Goal: Check status: Check status

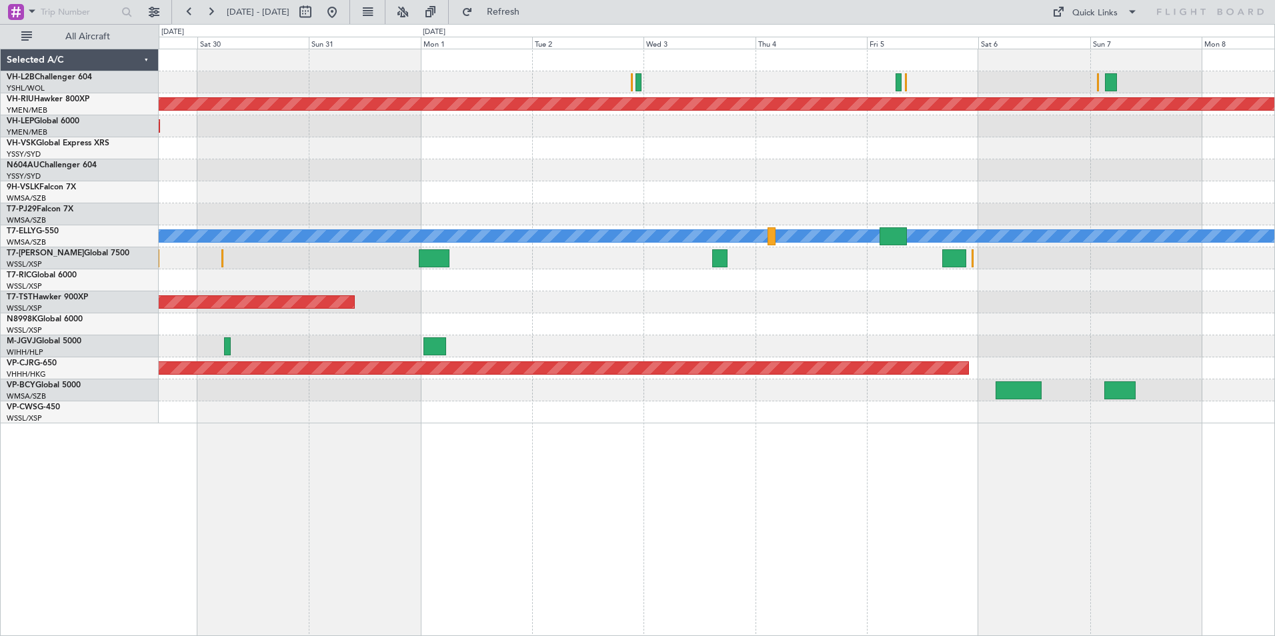
click at [230, 161] on div at bounding box center [716, 170] width 1115 height 22
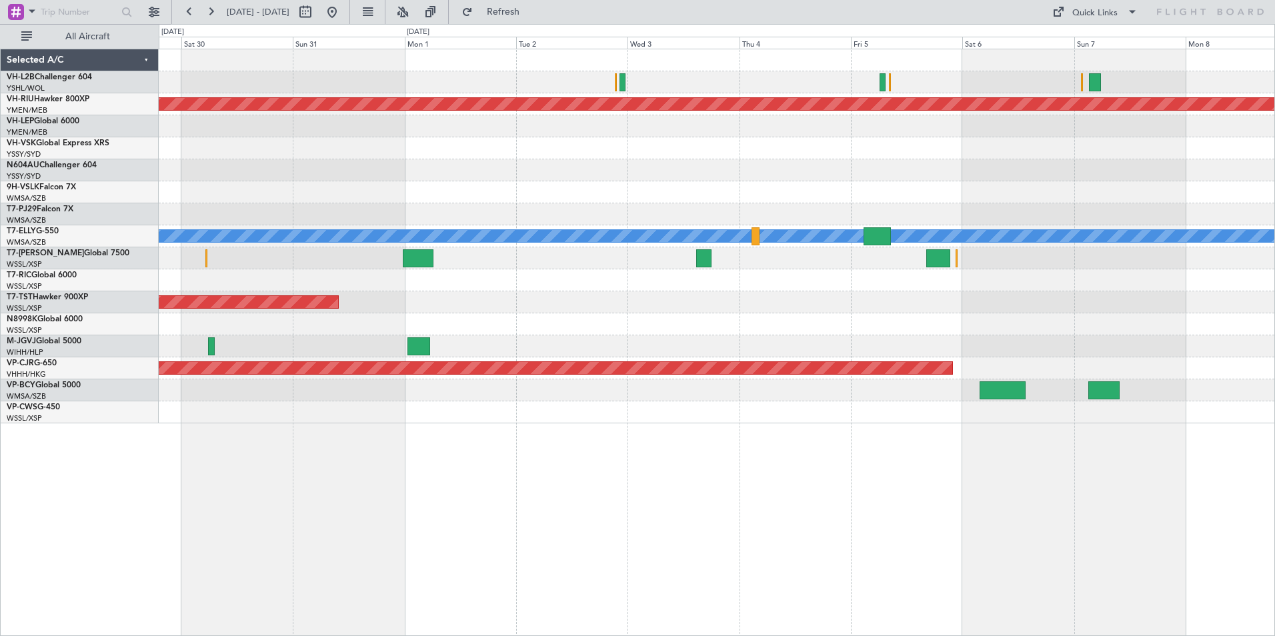
click at [107, 127] on div "Planned Maint [GEOGRAPHIC_DATA] ([GEOGRAPHIC_DATA]) Unplanned Maint Wichita (Wi…" at bounding box center [637, 330] width 1275 height 612
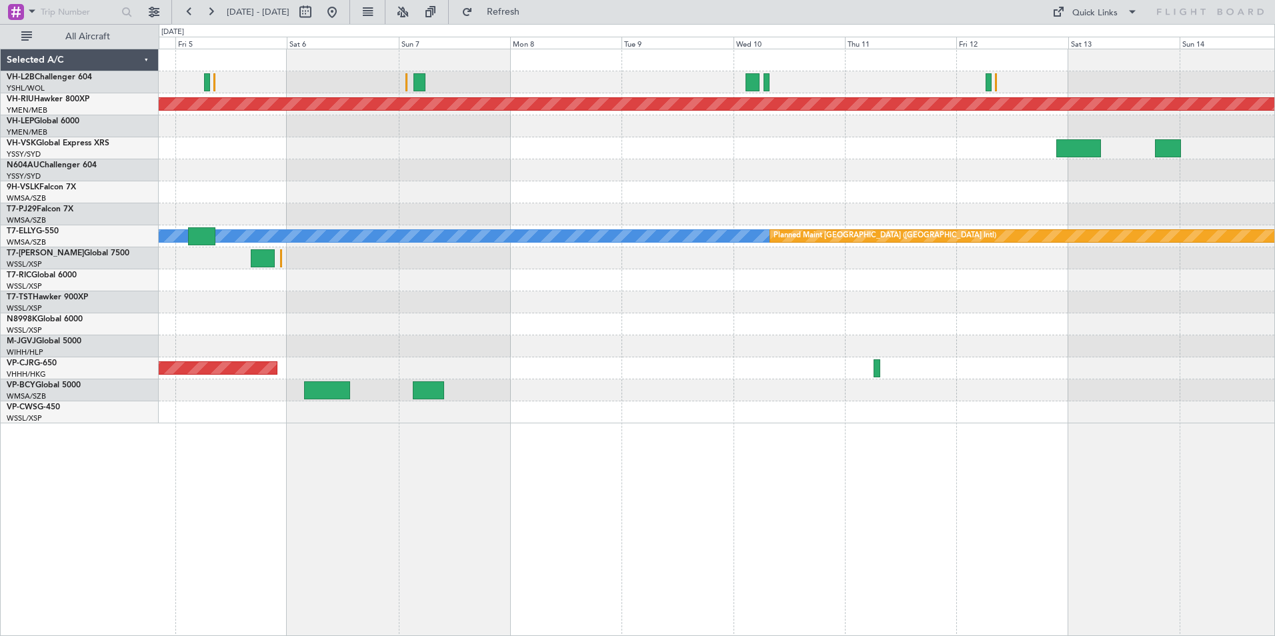
click at [205, 161] on div at bounding box center [716, 170] width 1115 height 22
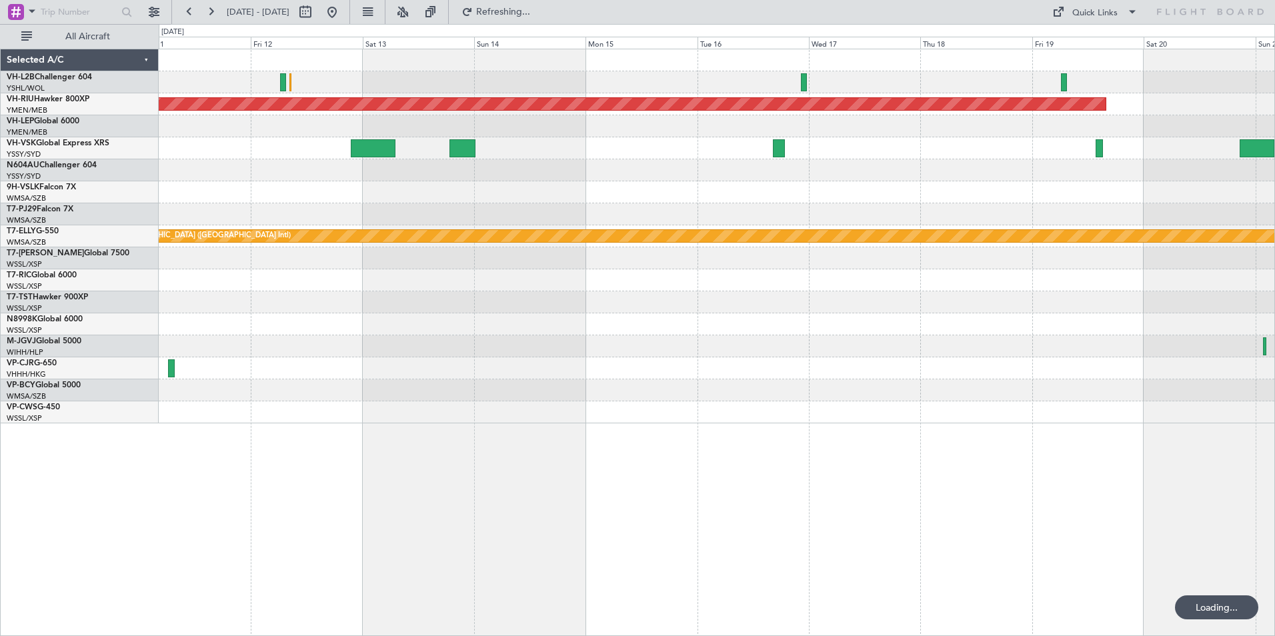
click at [365, 186] on div at bounding box center [716, 192] width 1115 height 22
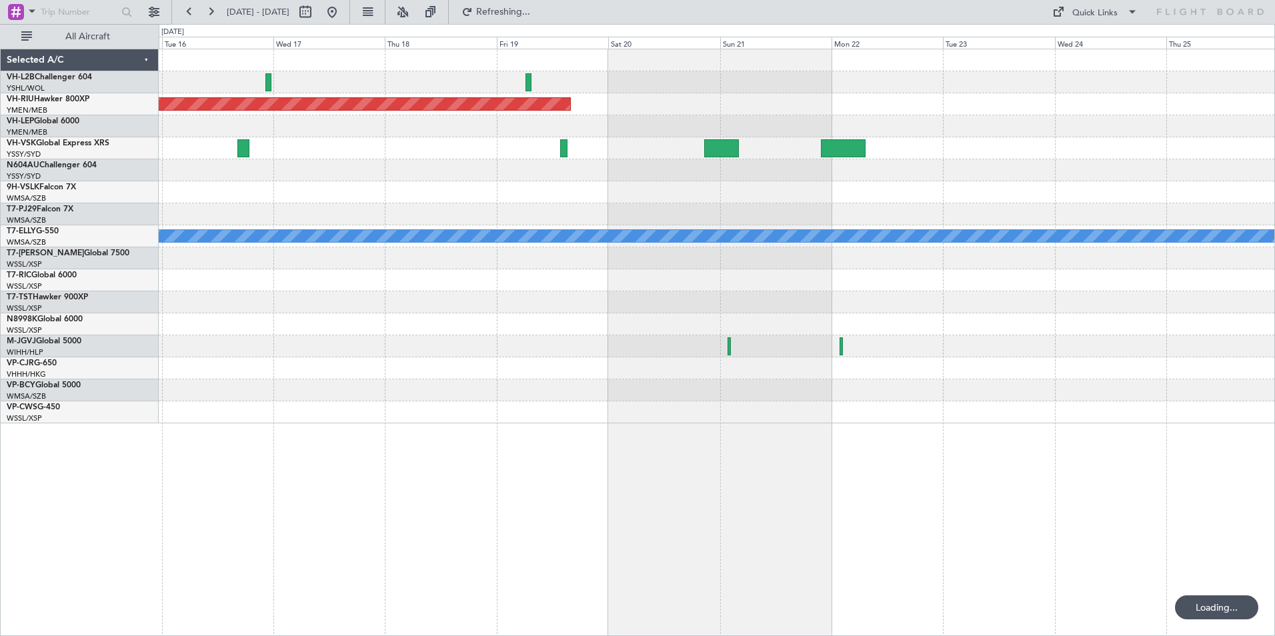
click at [417, 177] on div at bounding box center [716, 170] width 1115 height 22
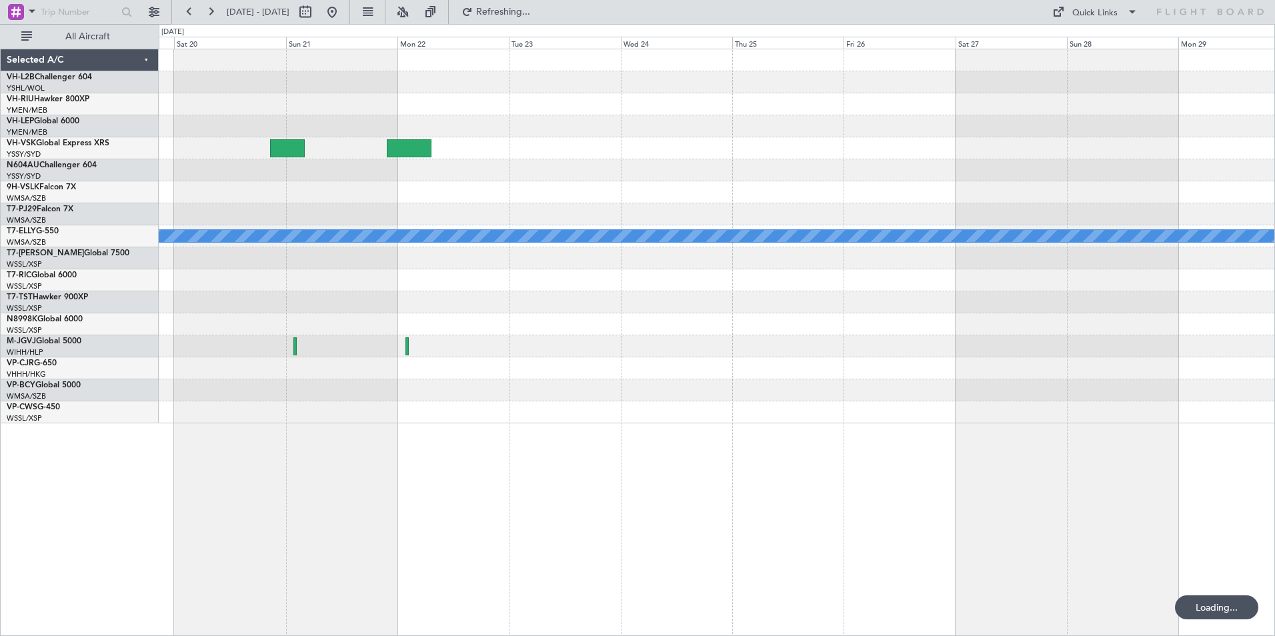
click at [523, 183] on div at bounding box center [716, 192] width 1115 height 22
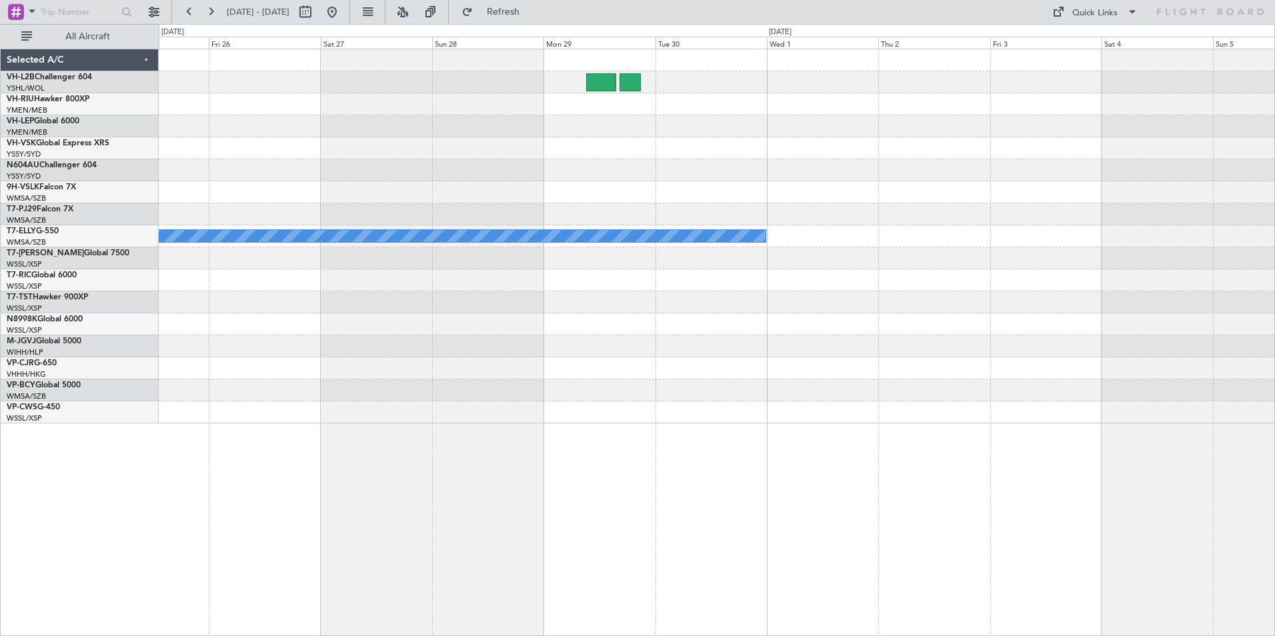
click at [68, 161] on div "[PERSON_NAME] Planned Maint [GEOGRAPHIC_DATA] ([GEOGRAPHIC_DATA]) Selected A/C …" at bounding box center [637, 330] width 1275 height 612
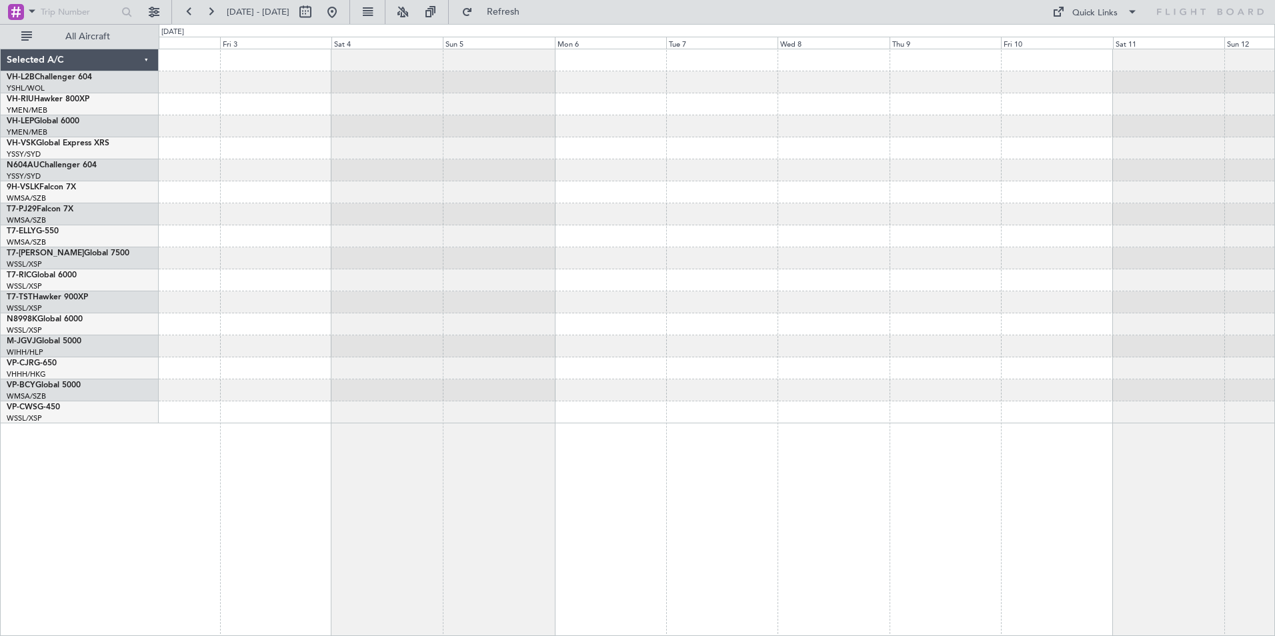
click at [173, 165] on div "MEL" at bounding box center [716, 236] width 1115 height 374
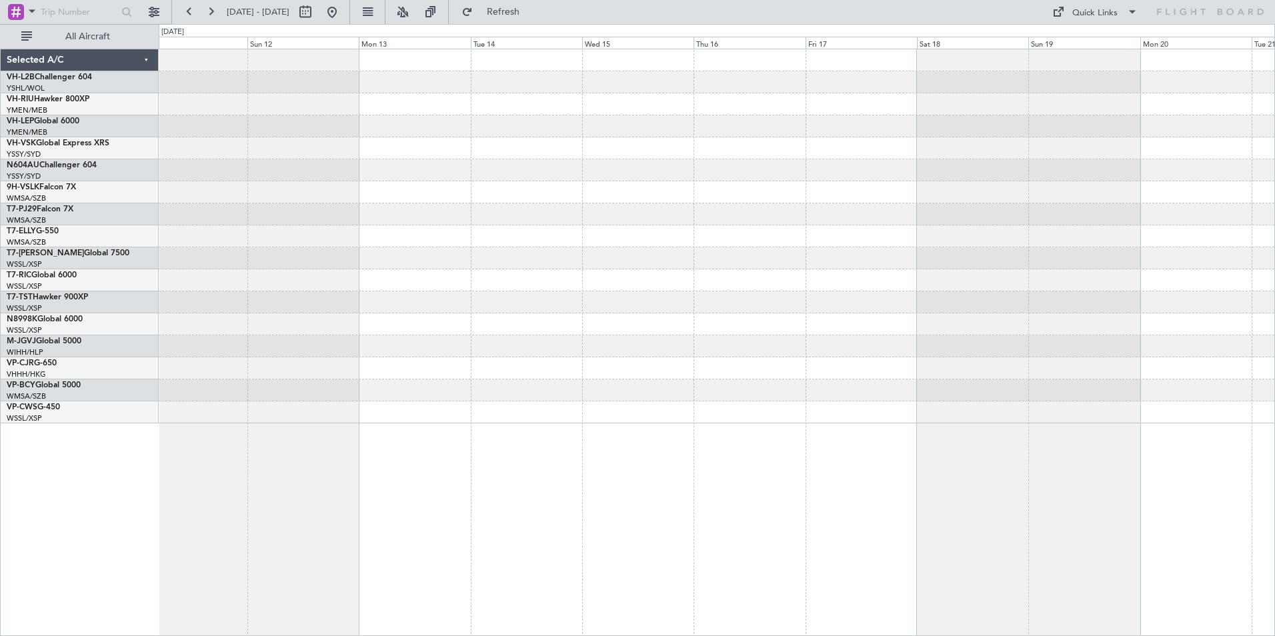
click at [241, 163] on div at bounding box center [716, 236] width 1115 height 374
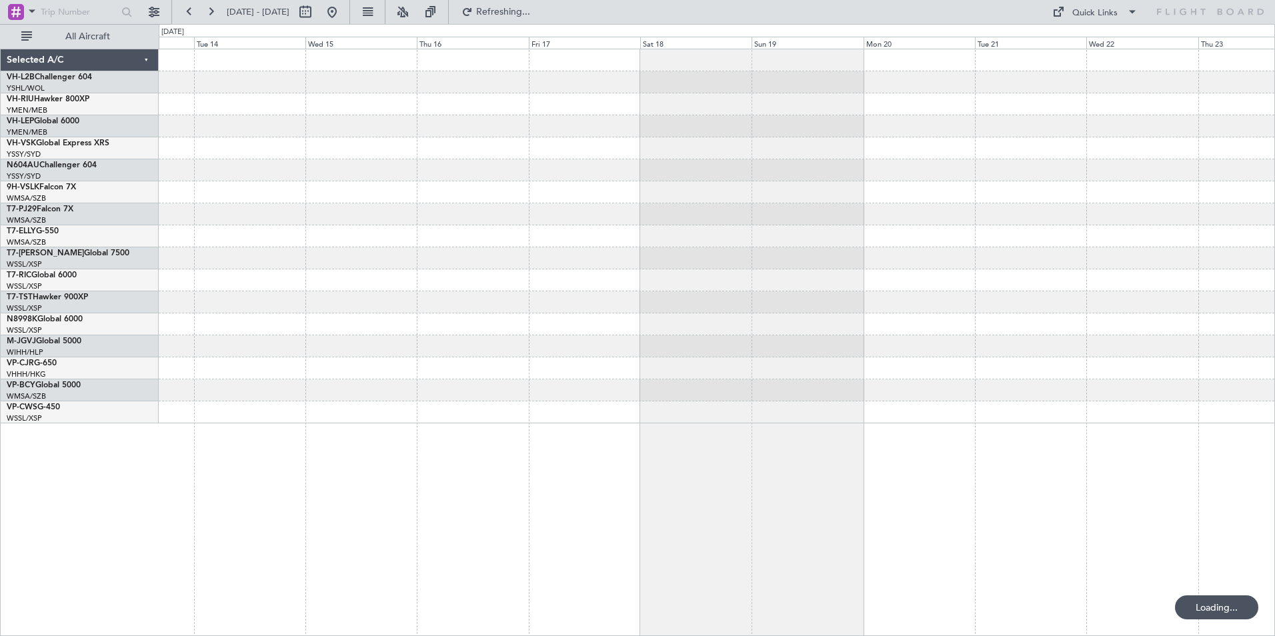
click at [326, 166] on div at bounding box center [716, 170] width 1115 height 22
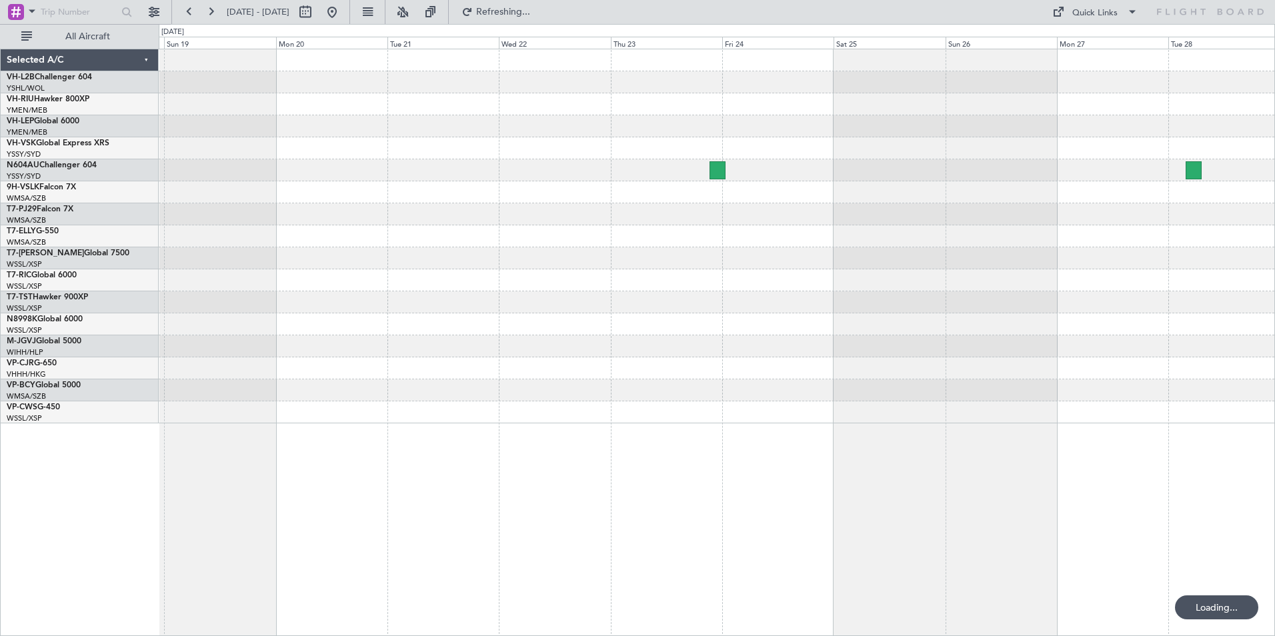
click at [420, 195] on div at bounding box center [716, 192] width 1115 height 22
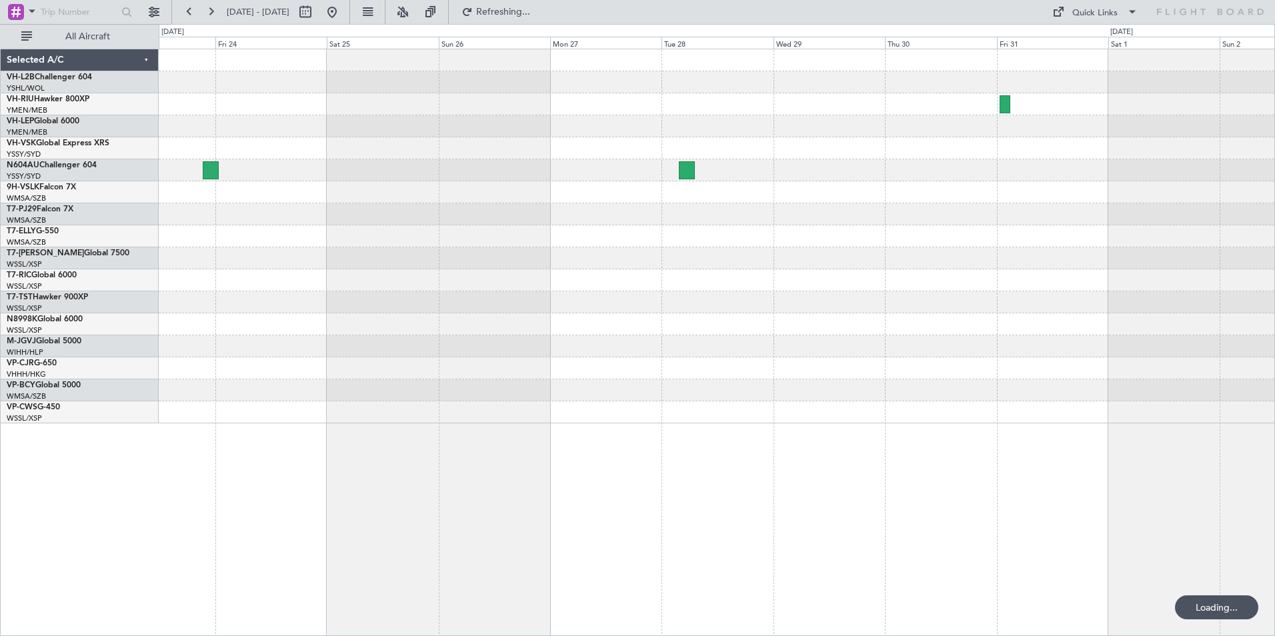
click at [308, 191] on div at bounding box center [716, 236] width 1115 height 374
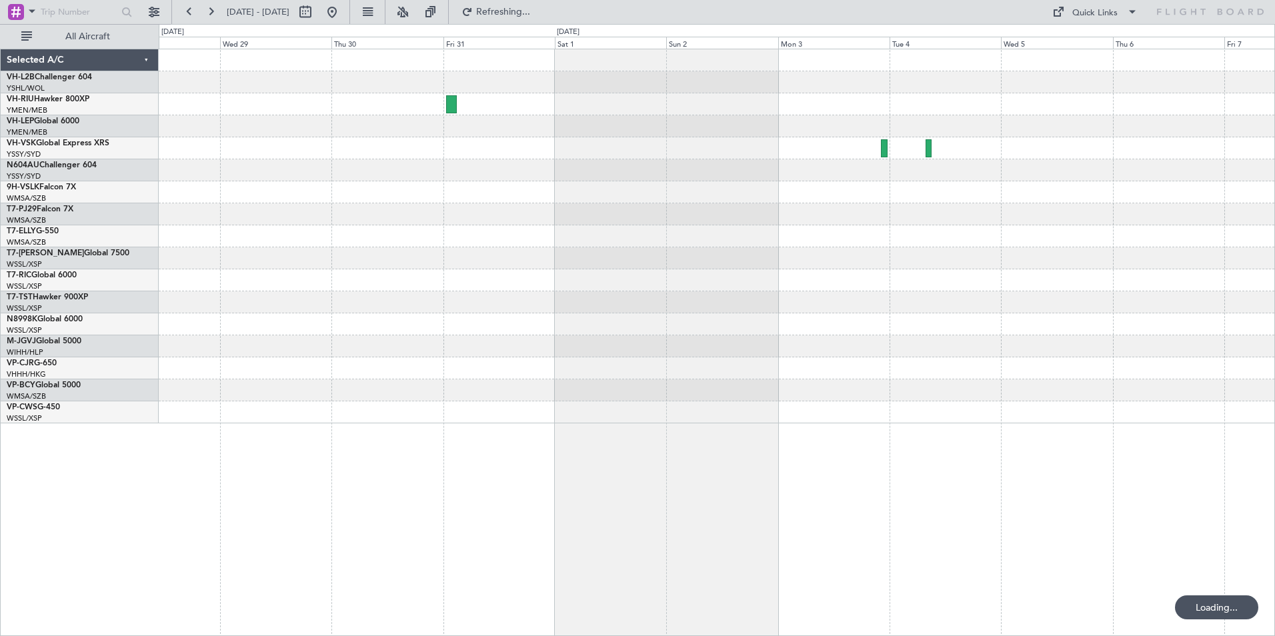
click at [406, 209] on div at bounding box center [716, 214] width 1115 height 22
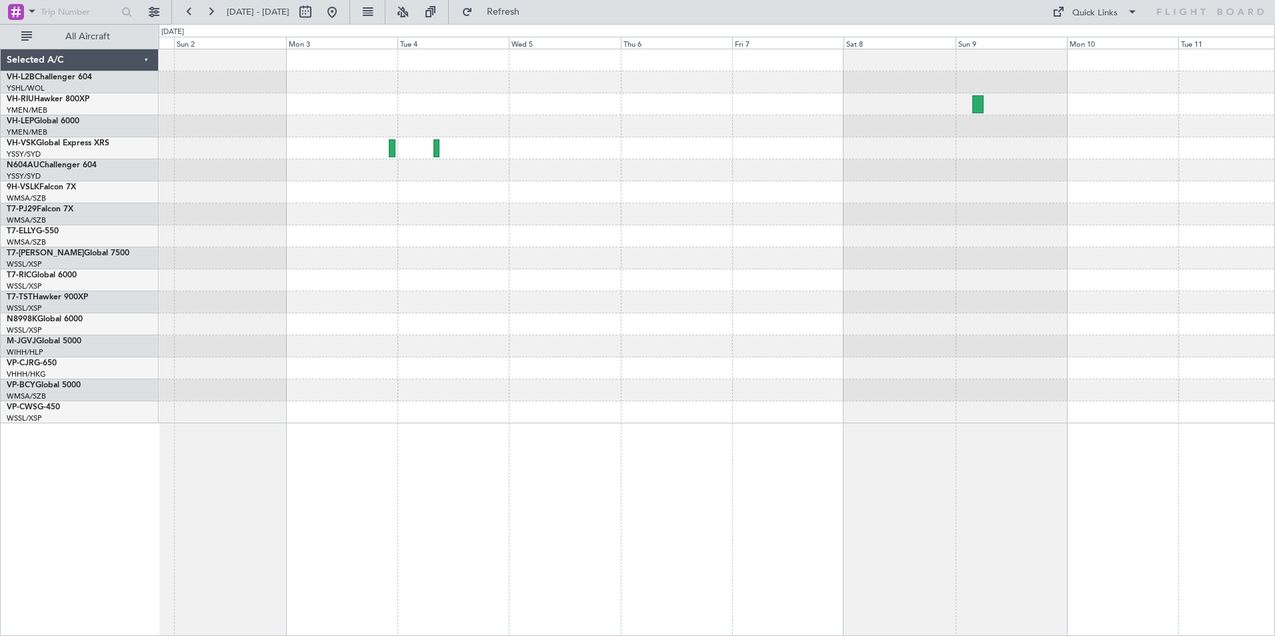
click at [129, 166] on div "Selected A/C VH-L2B Challenger 604 YSHL/WOL Wollongong VH-RIU Hawker 800XP YMEN…" at bounding box center [637, 330] width 1275 height 612
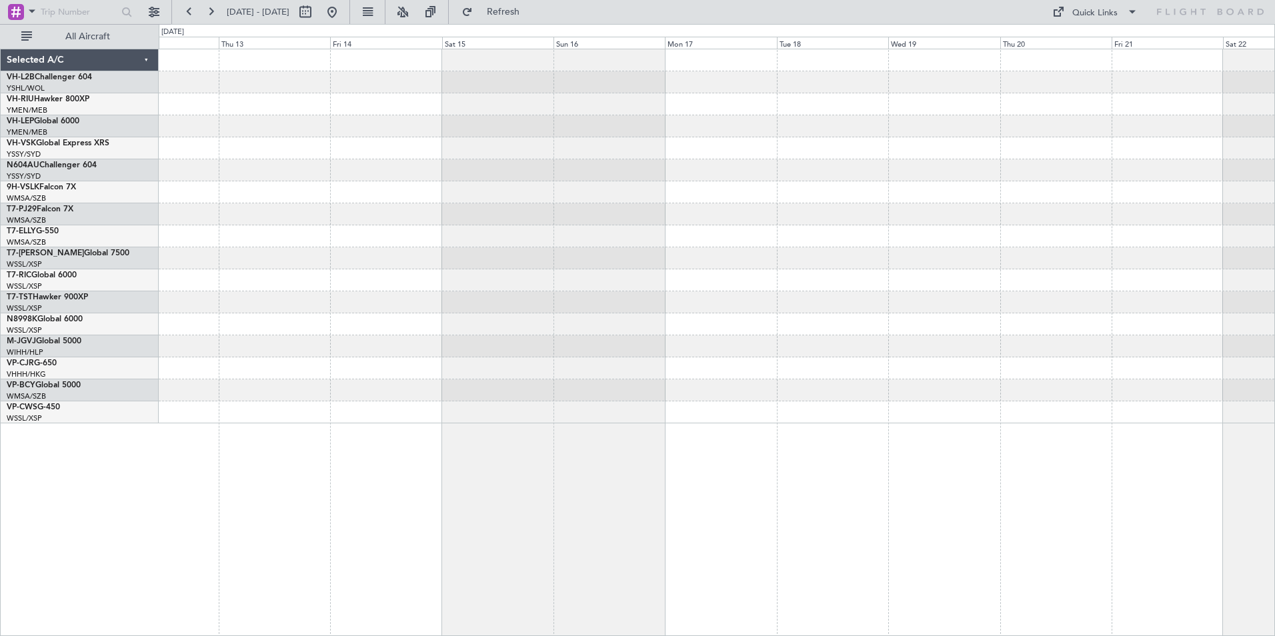
click at [90, 179] on div "Selected A/C VH-L2B Challenger 604 YSHL/WOL Wollongong VH-RIU Hawker 800XP YMEN…" at bounding box center [637, 330] width 1275 height 612
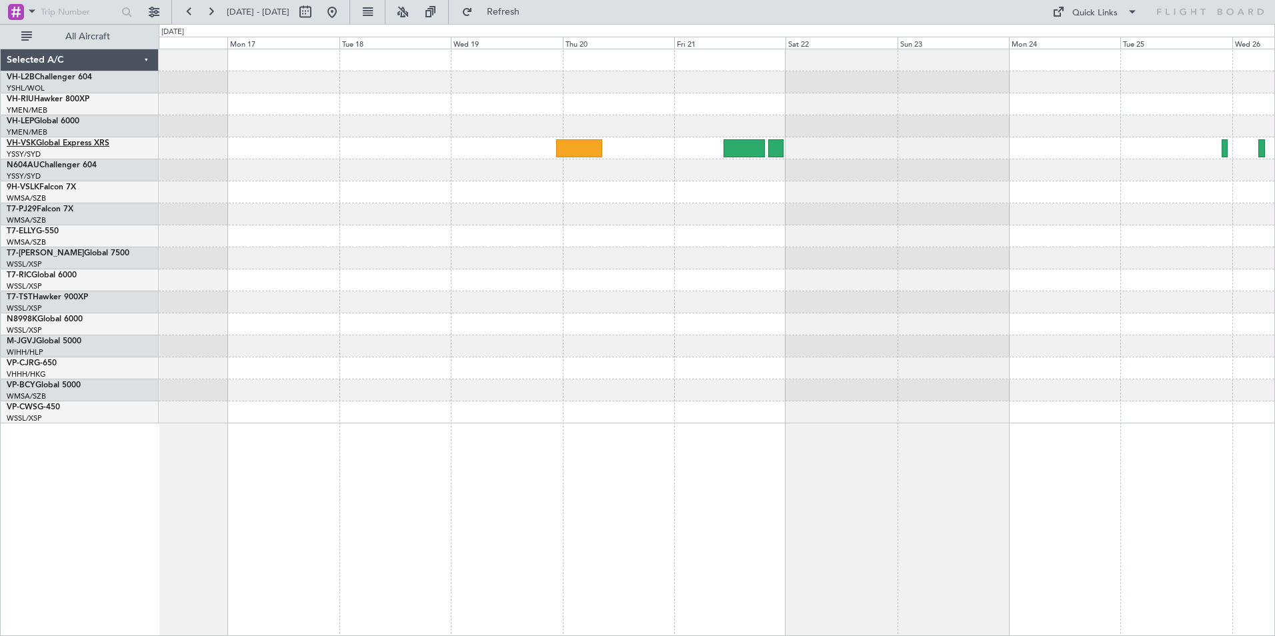
click at [41, 141] on link "VH-VSK Global Express XRS" at bounding box center [58, 143] width 103 height 8
